Goal: Check status

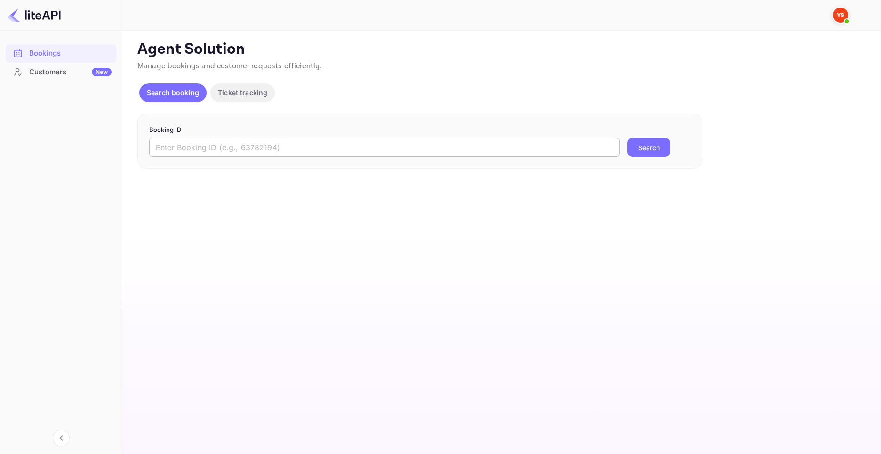
click at [209, 146] on input "text" at bounding box center [384, 147] width 470 height 19
paste input "[URL][DOMAIN_NAME]"
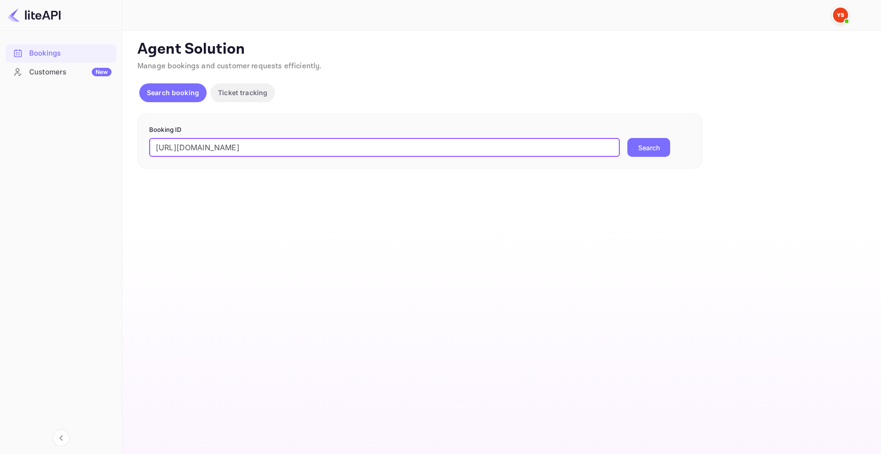
drag, startPoint x: 489, startPoint y: 149, endPoint x: -23, endPoint y: 151, distance: 511.4
click at [0, 151] on html "Bookings Customers New Now you can check your travel website directly from the …" at bounding box center [440, 227] width 881 height 454
paste input "9198294"
type input "9198294"
click at [643, 150] on button "Search" at bounding box center [648, 147] width 43 height 19
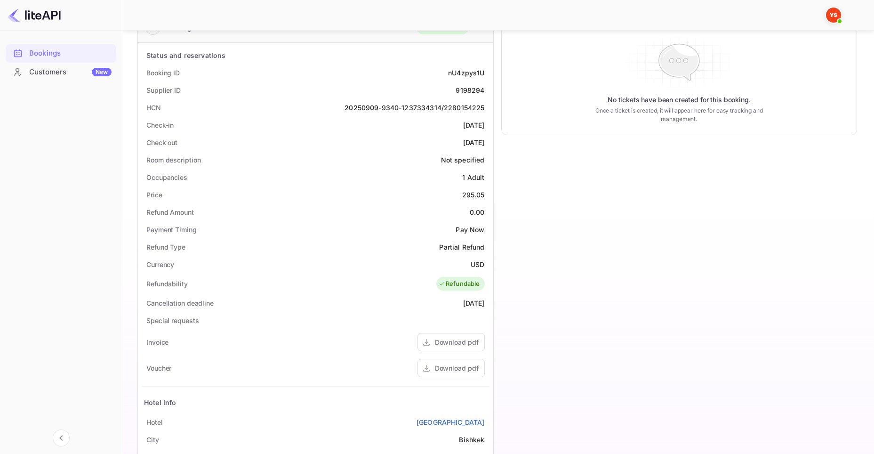
scroll to position [188, 0]
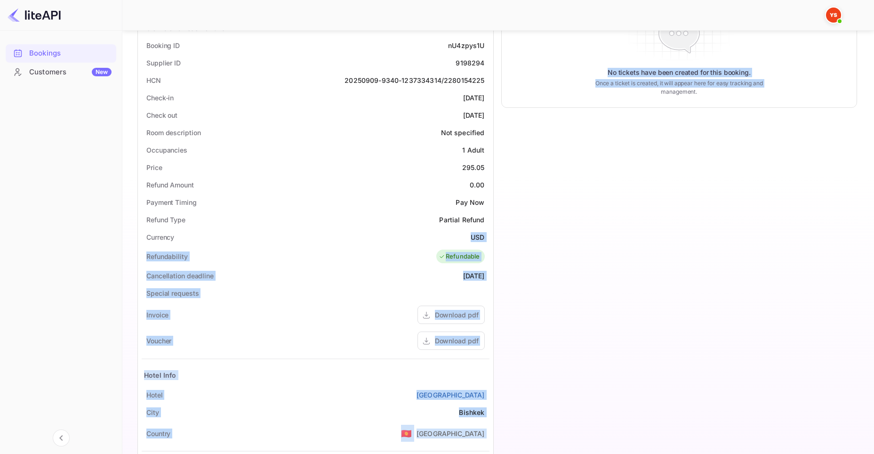
drag, startPoint x: 467, startPoint y: 238, endPoint x: 515, endPoint y: 235, distance: 48.5
click at [515, 235] on div "Guest information Full name [PERSON_NAME] Nationality 🇰🇿 [DEMOGRAPHIC_DATA] Ema…" at bounding box center [493, 206] width 727 height 669
click at [475, 239] on div "USD" at bounding box center [477, 237] width 14 height 10
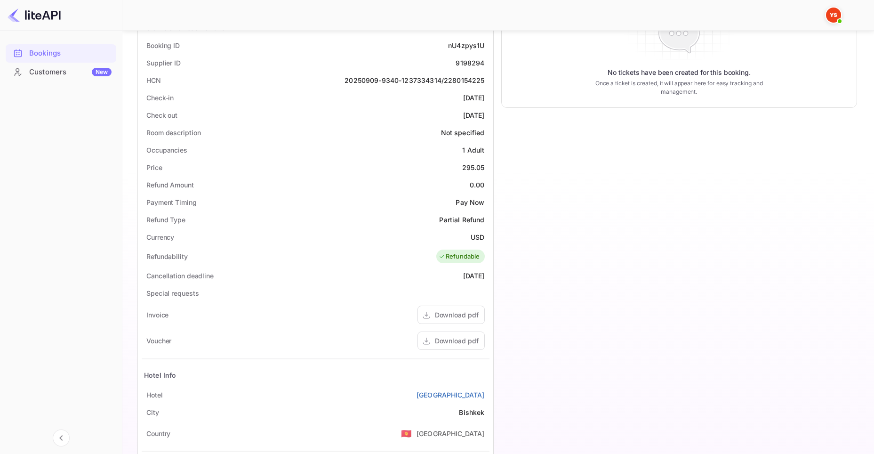
click at [478, 235] on div "USD" at bounding box center [477, 237] width 14 height 10
copy div "USD"
click at [476, 169] on div "295.05" at bounding box center [473, 167] width 23 height 10
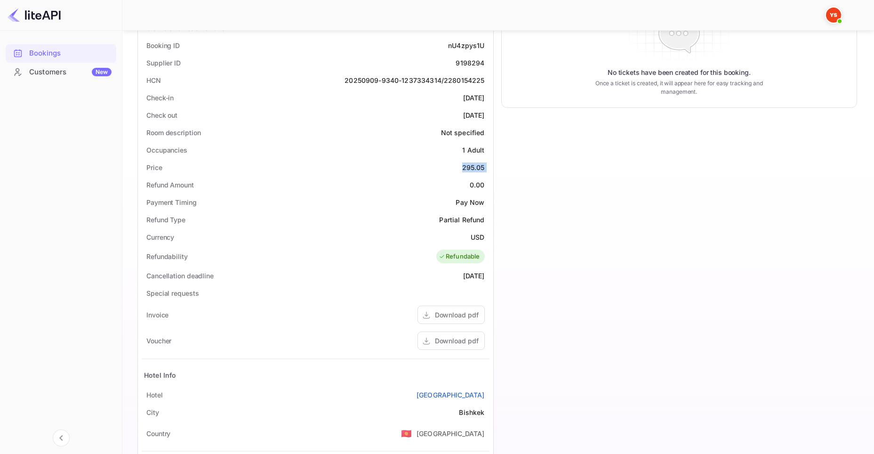
click at [476, 169] on div "295.05" at bounding box center [473, 167] width 23 height 10
copy div "295.05"
